Goal: Use online tool/utility

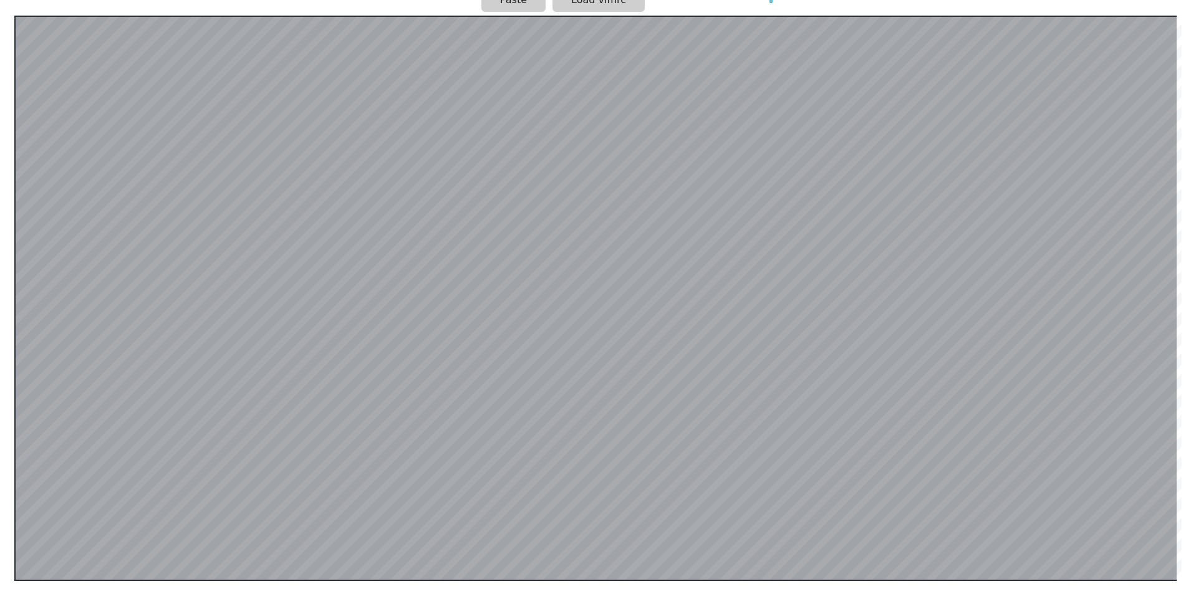
scroll to position [249, 0]
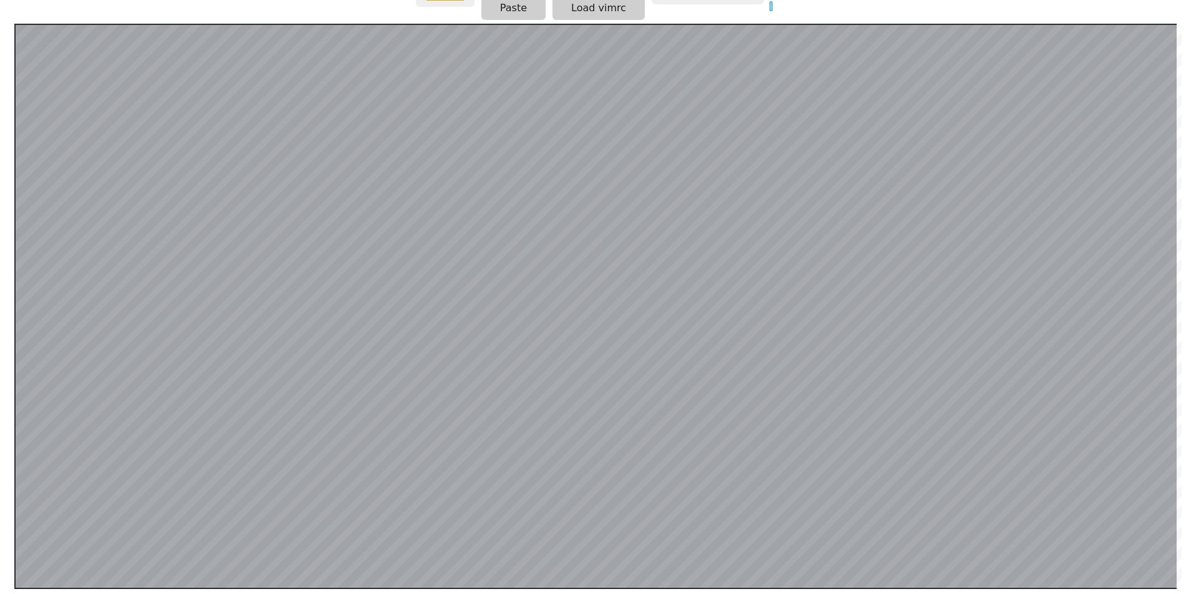
scroll to position [243, 0]
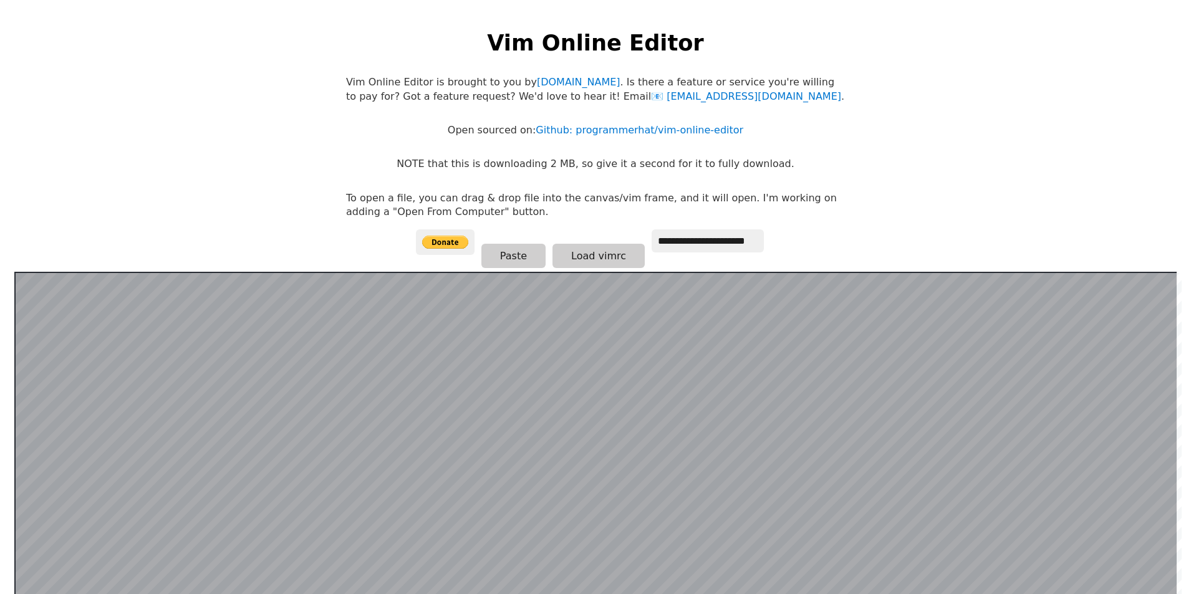
scroll to position [243, 0]
